Goal: Task Accomplishment & Management: Use online tool/utility

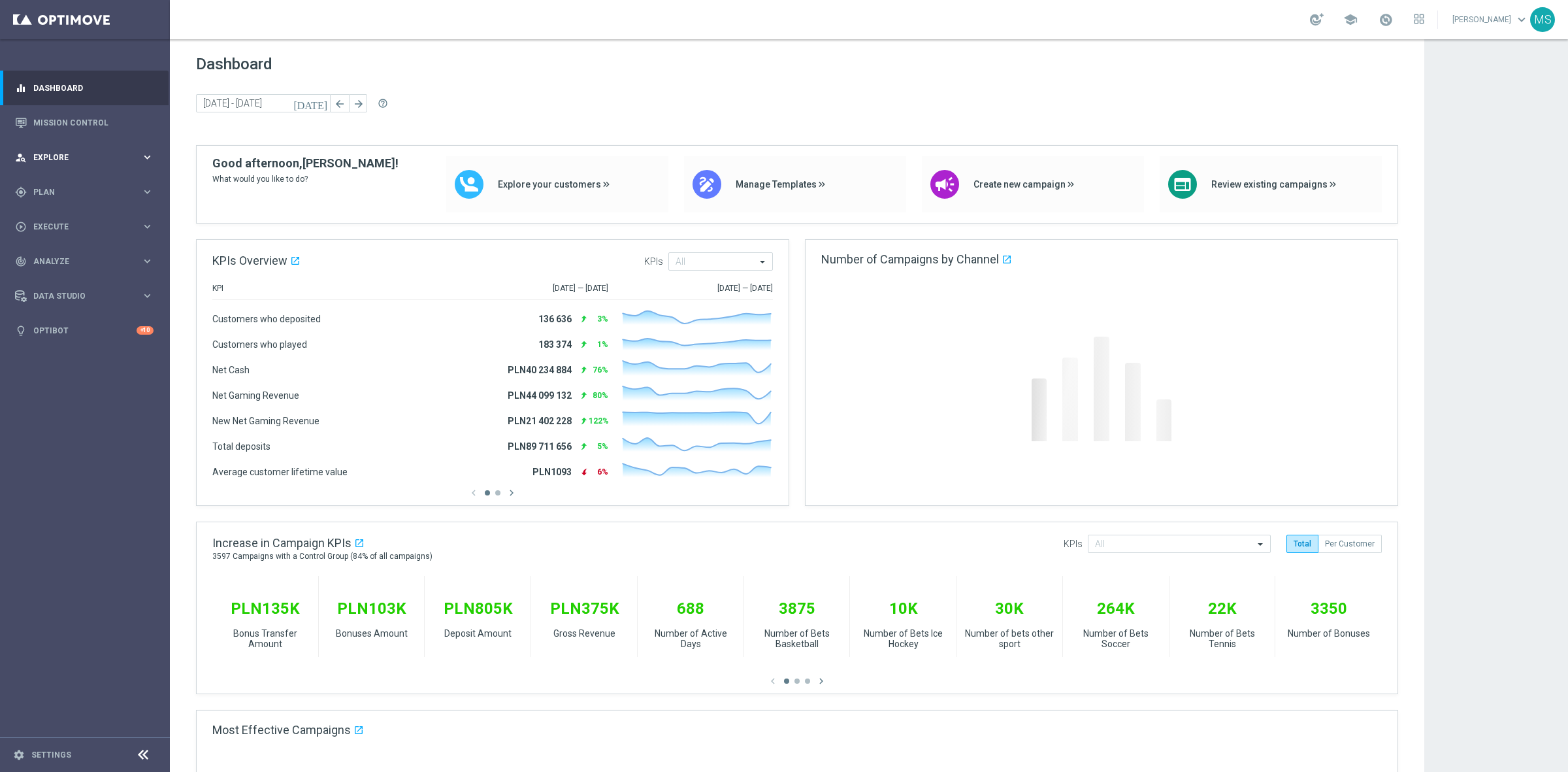
click at [79, 157] on span "Explore" at bounding box center [87, 157] width 108 height 8
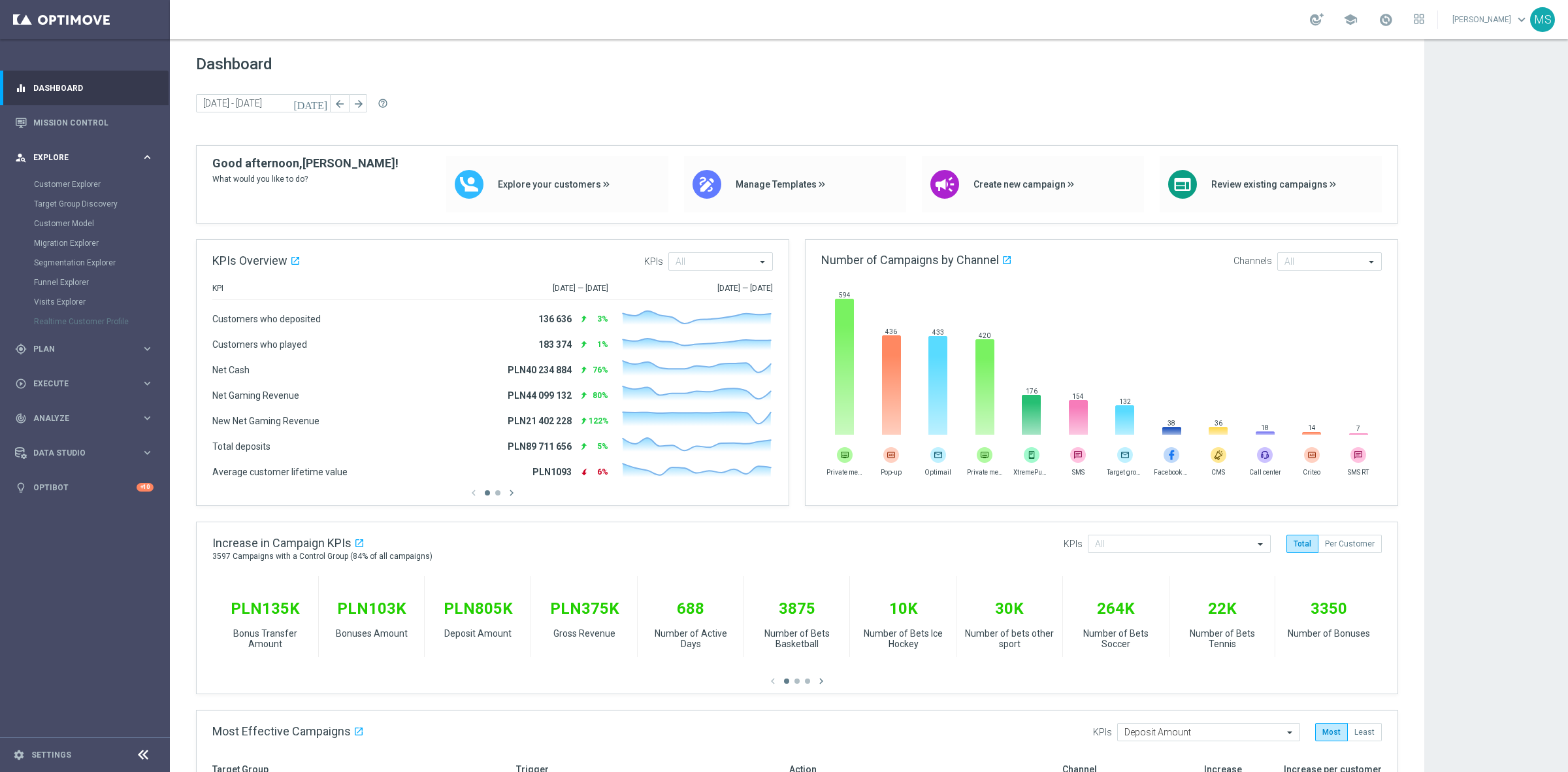
click at [79, 157] on span "Explore" at bounding box center [87, 157] width 108 height 8
click at [90, 203] on div "gps_fixed Plan keyboard_arrow_right" at bounding box center [84, 191] width 168 height 35
click at [91, 258] on span "Templates" at bounding box center [81, 258] width 94 height 8
click at [68, 273] on link "Optimail" at bounding box center [88, 278] width 95 height 11
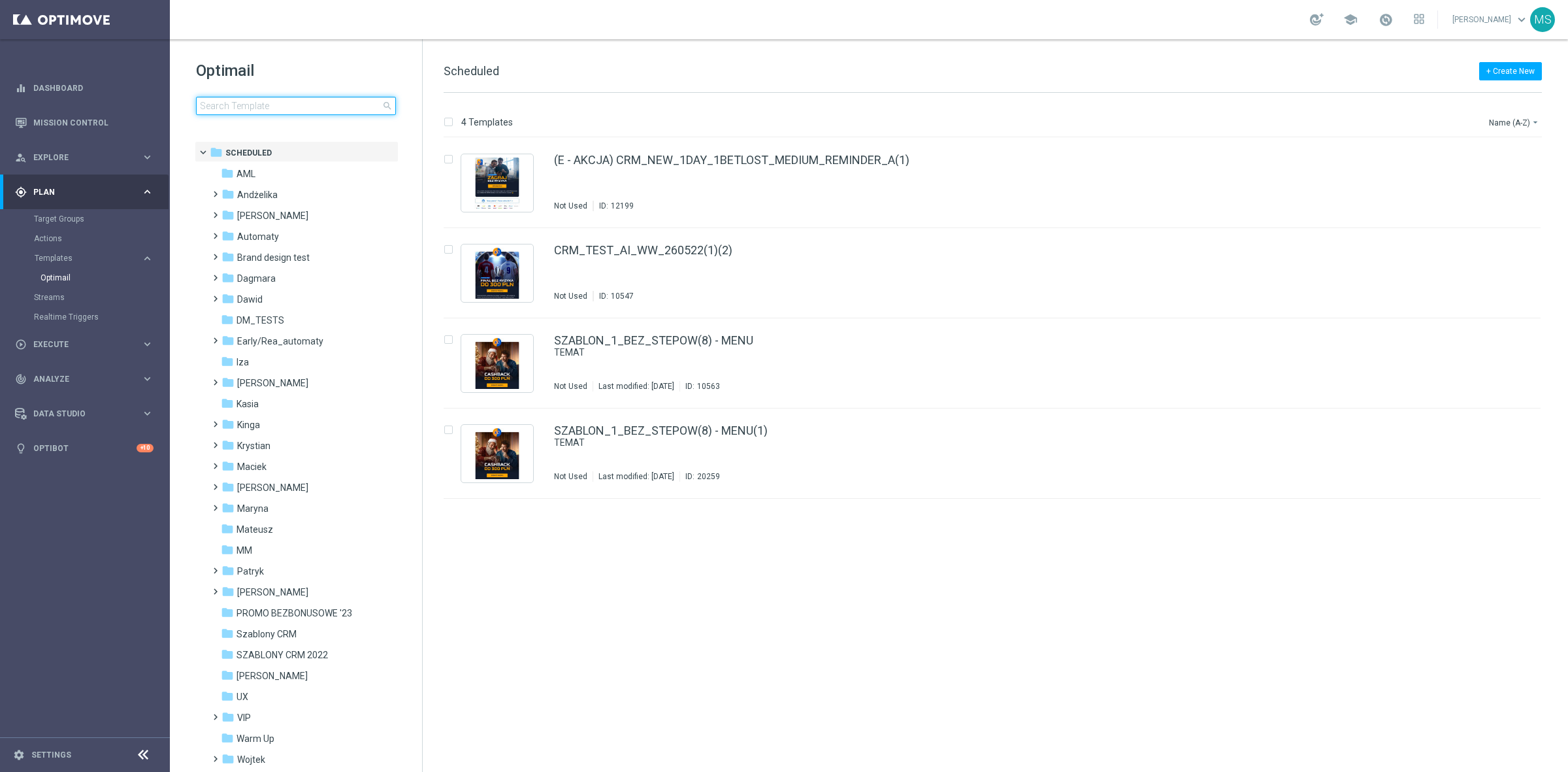
click at [303, 111] on input at bounding box center [296, 106] width 200 height 18
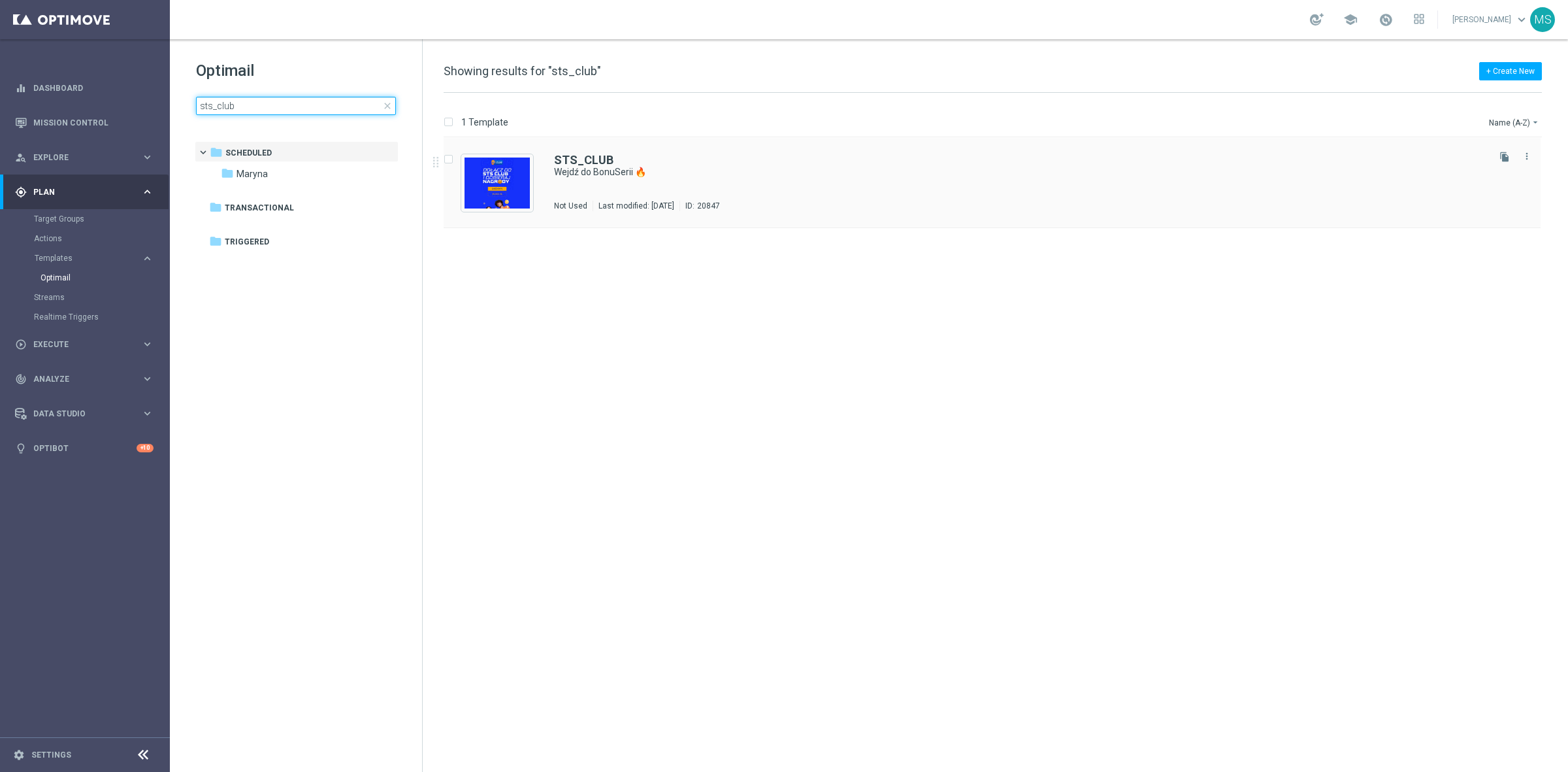
type input "sts_club"
click at [503, 168] on img "Press SPACE to select this row." at bounding box center [497, 183] width 65 height 51
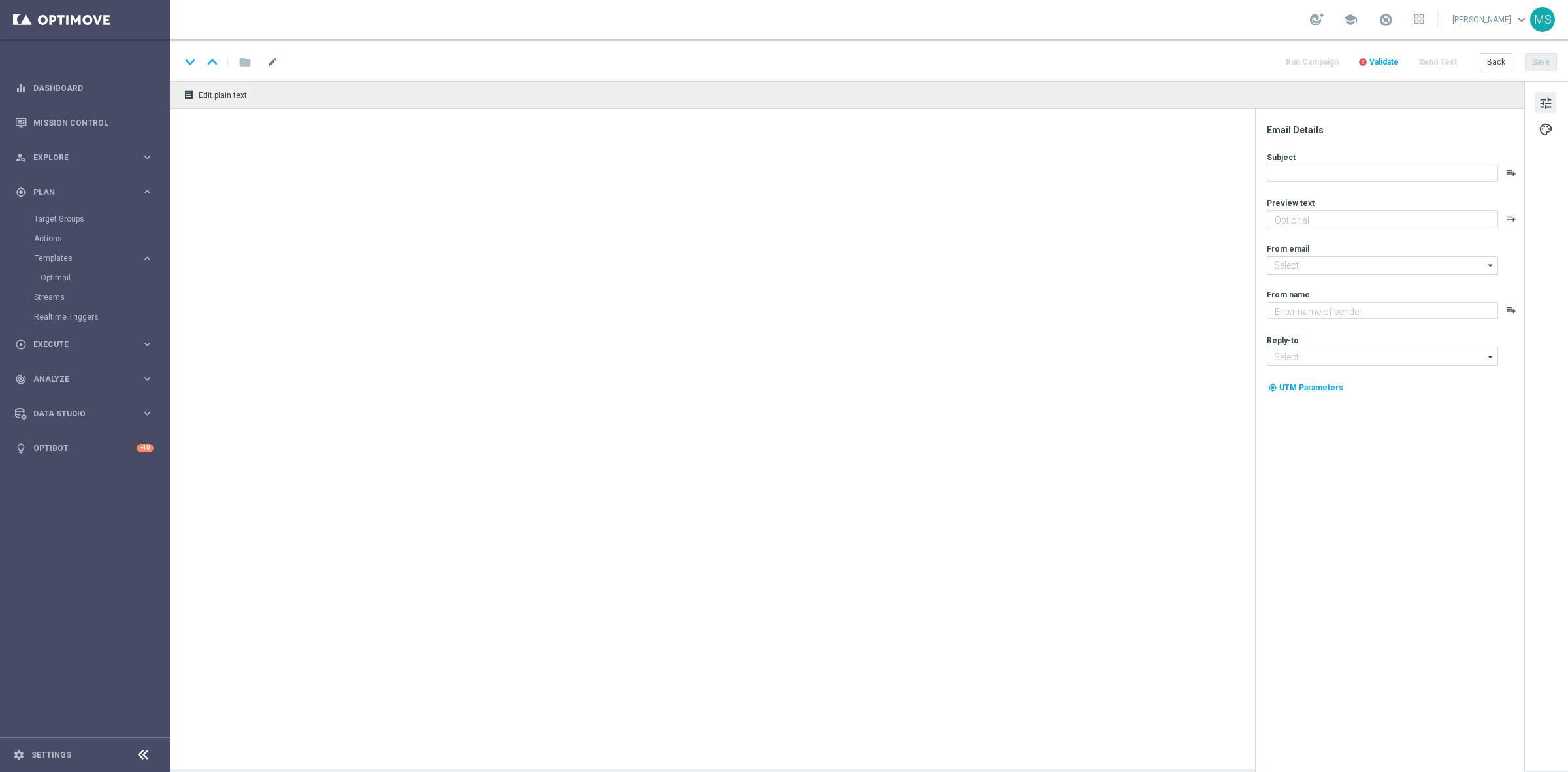
type textarea "Bonus za regularną grę w STS! 😎"
type input "[EMAIL_ADDRESS][DOMAIN_NAME]"
type textarea "STS"
type input "[EMAIL_ADDRESS][DOMAIN_NAME]"
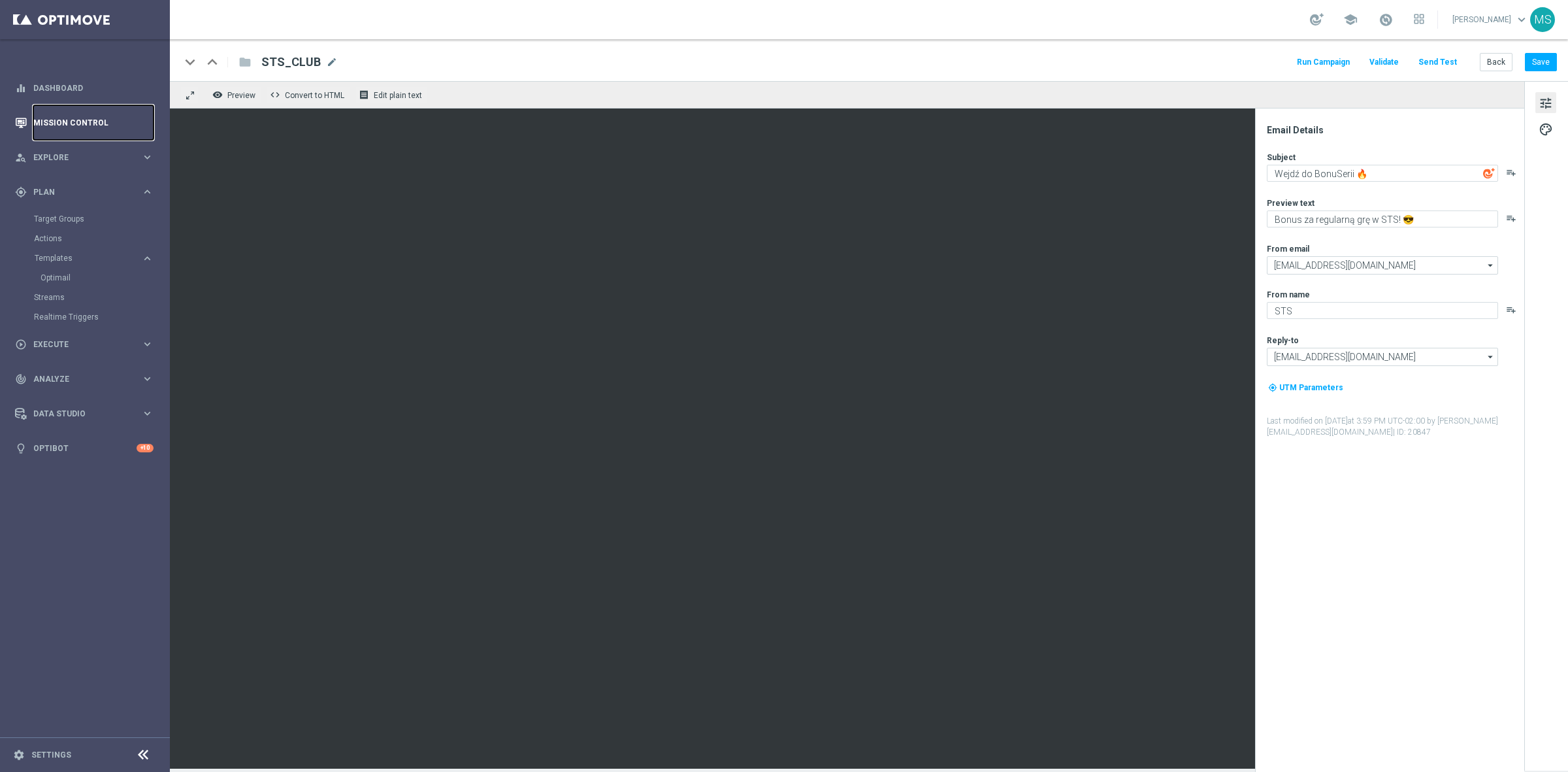
click at [90, 118] on link "Mission Control" at bounding box center [93, 122] width 121 height 35
